Goal: Transaction & Acquisition: Register for event/course

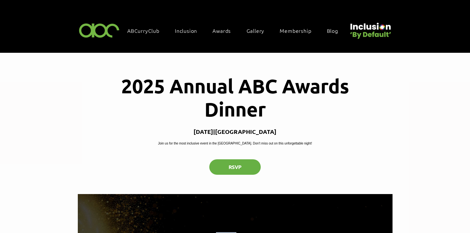
scroll to position [16, 0]
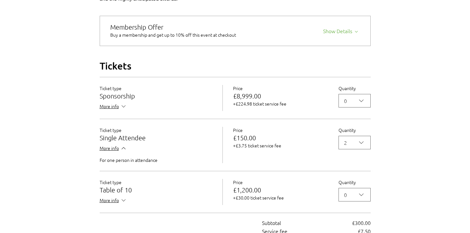
scroll to position [535, 0]
